Goal: Task Accomplishment & Management: Use online tool/utility

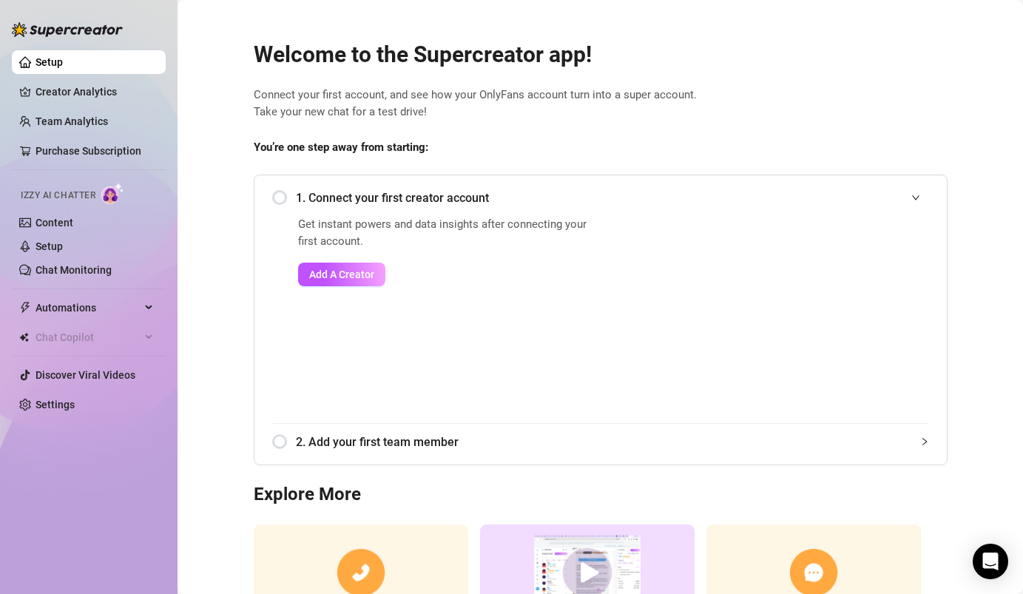
click at [62, 61] on link "Setup" at bounding box center [48, 62] width 27 height 12
click at [458, 145] on span "You’re one step away from starting:" at bounding box center [601, 148] width 694 height 18
click at [499, 109] on span "Connect your first account, and see how your OnlyFans account turn into a super…" at bounding box center [601, 104] width 694 height 35
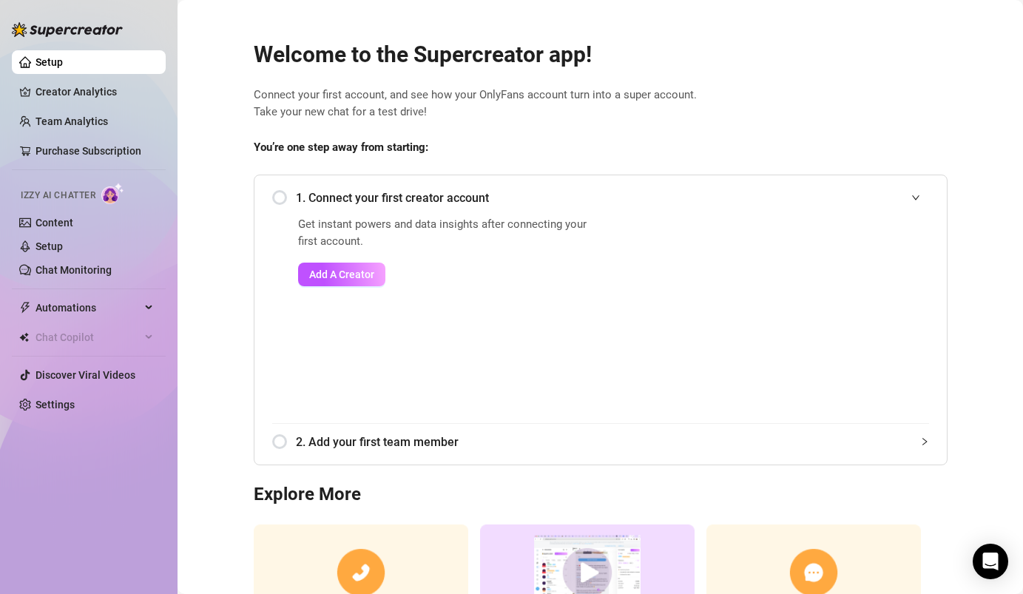
click at [484, 92] on span "Connect your first account, and see how your OnlyFans account turn into a super…" at bounding box center [601, 104] width 694 height 35
